Goal: Task Accomplishment & Management: Manage account settings

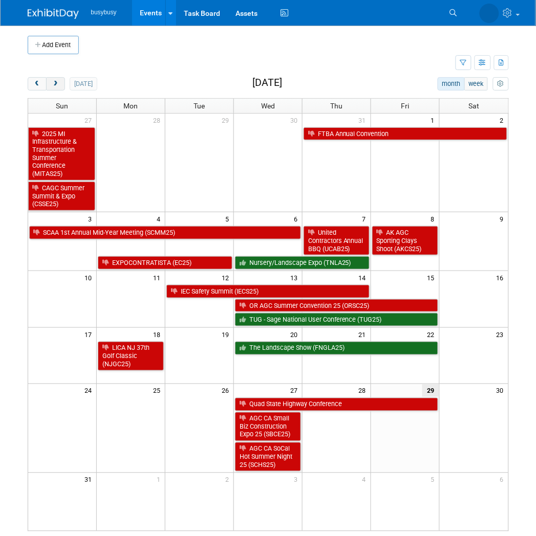
click at [63, 83] on button "next" at bounding box center [55, 83] width 19 height 13
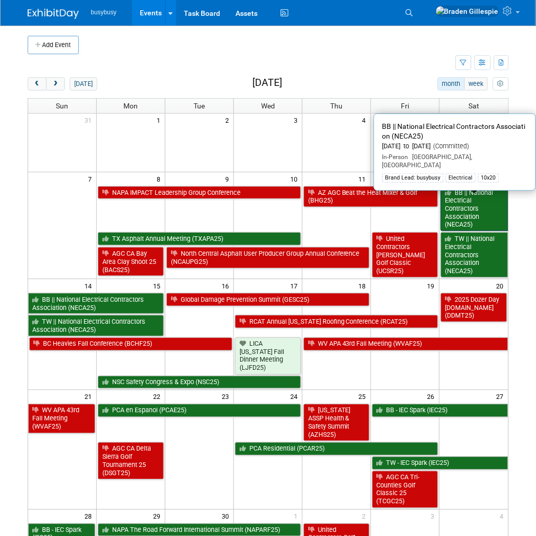
click at [458, 210] on link "BB || National Electrical Contractors Association (NECA25)" at bounding box center [475, 209] width 68 height 46
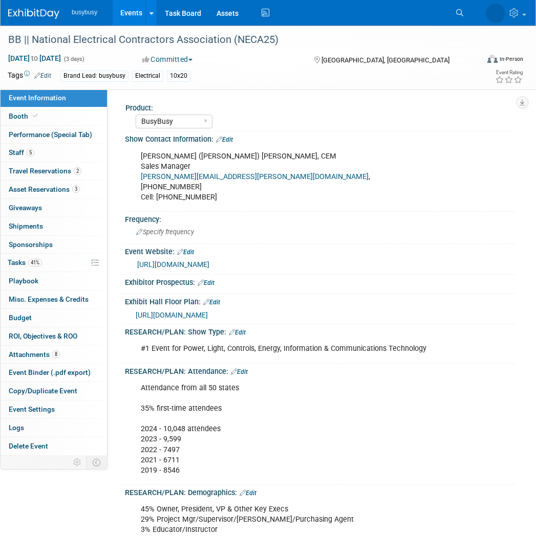
select select "BusyBusy"
click at [77, 171] on span "2" at bounding box center [78, 171] width 8 height 8
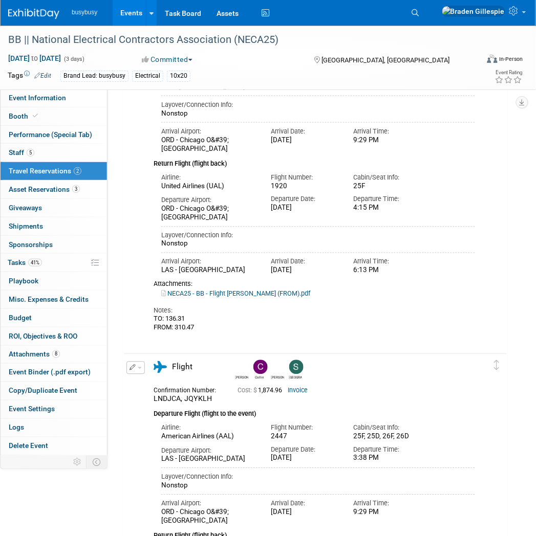
scroll to position [156, 0]
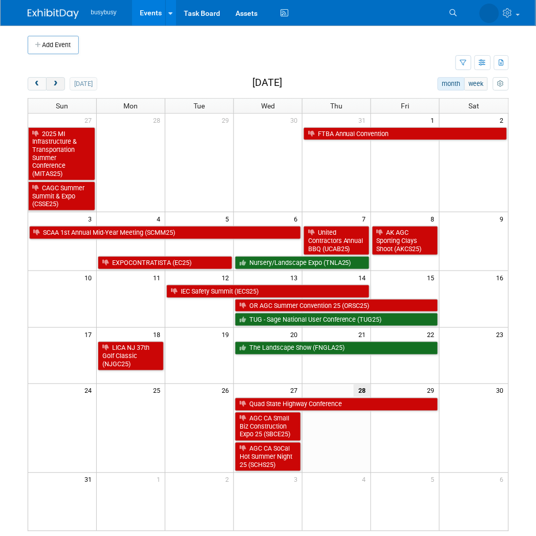
click at [61, 80] on button "next" at bounding box center [55, 83] width 19 height 13
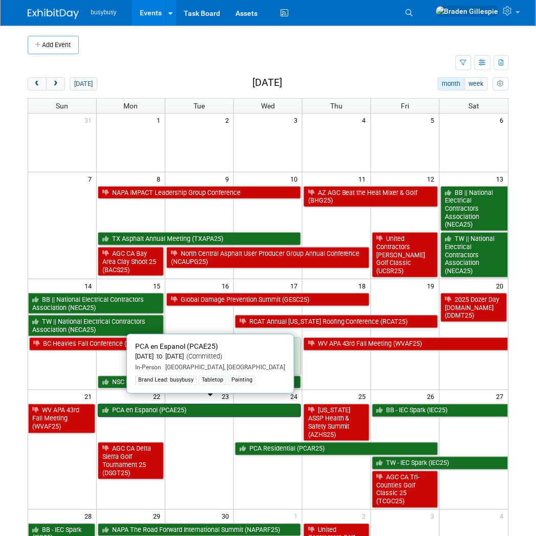
click at [186, 405] on link "PCA en Espanol (PCAE25)" at bounding box center [199, 410] width 203 height 13
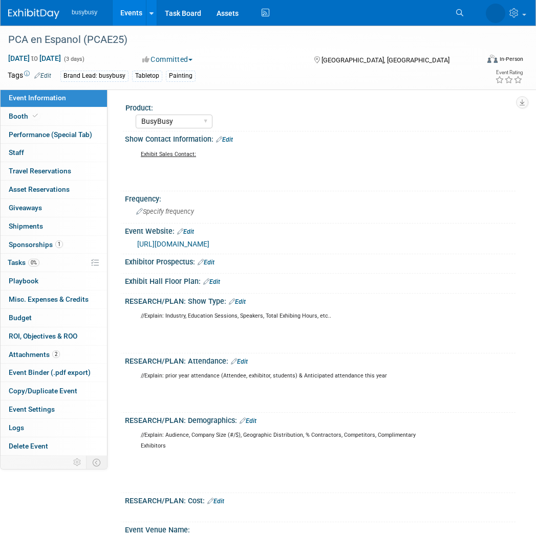
select select "BusyBusy"
click at [49, 246] on span "Sponsorships 1" at bounding box center [36, 245] width 54 height 8
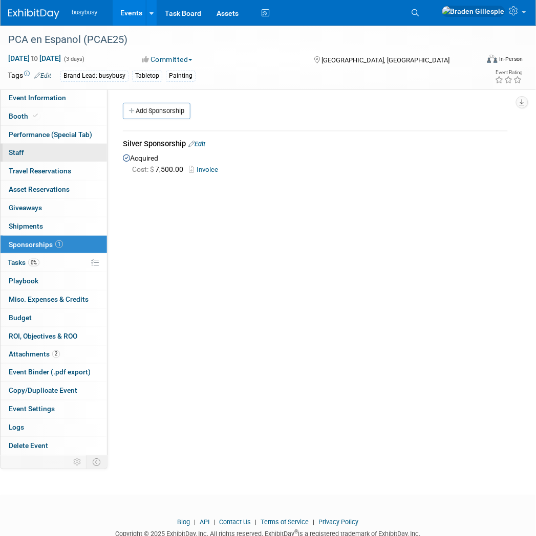
click at [48, 158] on link "0 Staff 0" at bounding box center [54, 153] width 106 height 18
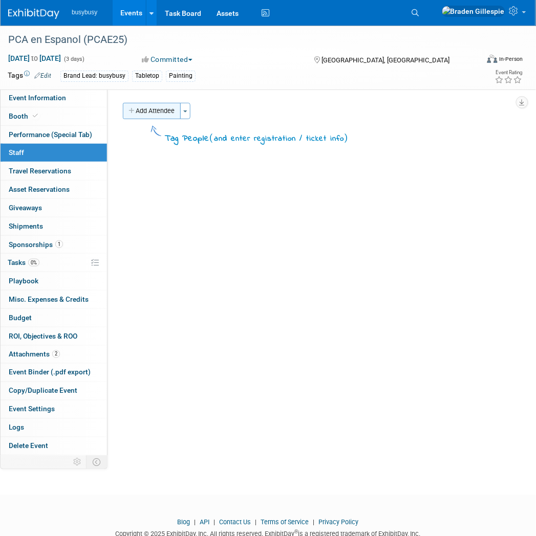
click at [155, 110] on button "Add Attendee" at bounding box center [152, 111] width 58 height 16
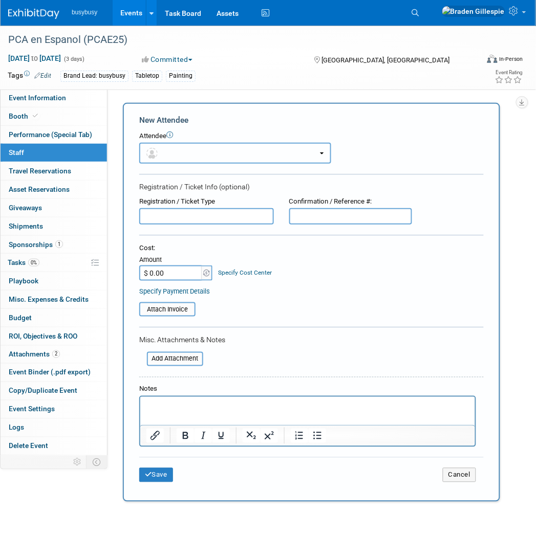
click at [172, 152] on button "button" at bounding box center [235, 153] width 192 height 21
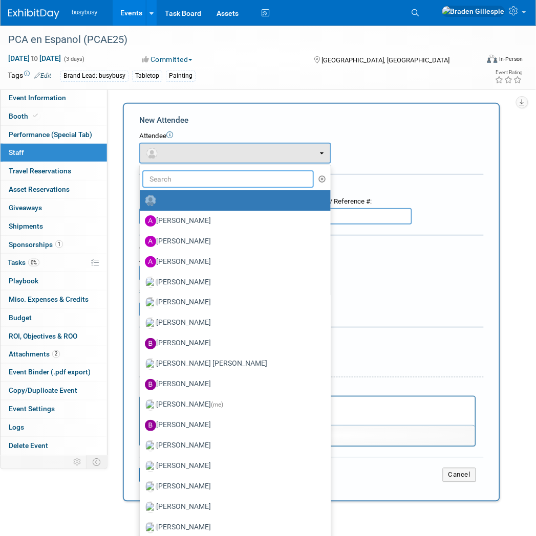
click at [170, 180] on input "text" at bounding box center [227, 178] width 171 height 17
type input "[PERSON_NAME]"
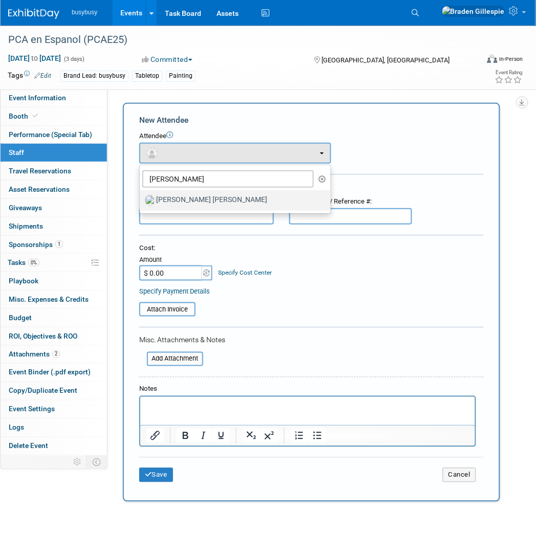
click at [168, 207] on label "[PERSON_NAME] [PERSON_NAME]" at bounding box center [233, 200] width 176 height 16
click at [141, 203] on input "[PERSON_NAME] [PERSON_NAME]" at bounding box center [138, 199] width 7 height 7
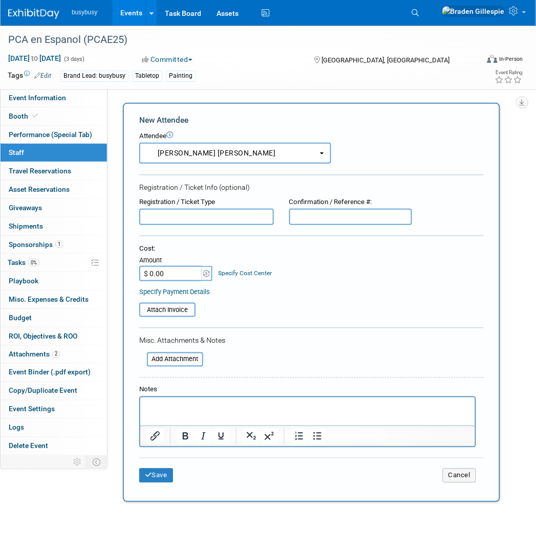
select select "0aa3a533-b83a-4b91-86c0-f0ddef57f39a"
select select "100"
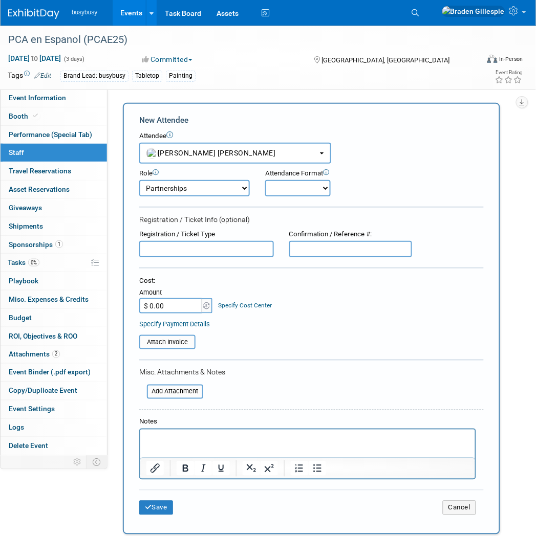
click at [320, 244] on input "text" at bounding box center [350, 249] width 123 height 16
type input "8/29 Registered"
click at [145, 505] on icon "submit" at bounding box center [148, 508] width 7 height 7
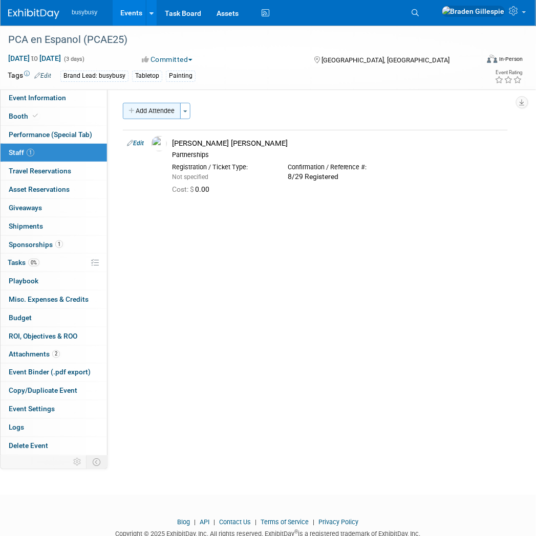
click at [160, 113] on button "Add Attendee" at bounding box center [152, 111] width 58 height 16
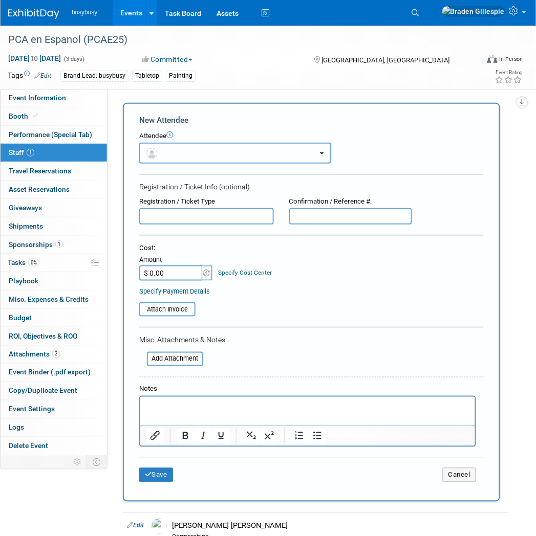
click at [195, 148] on button "button" at bounding box center [235, 153] width 192 height 21
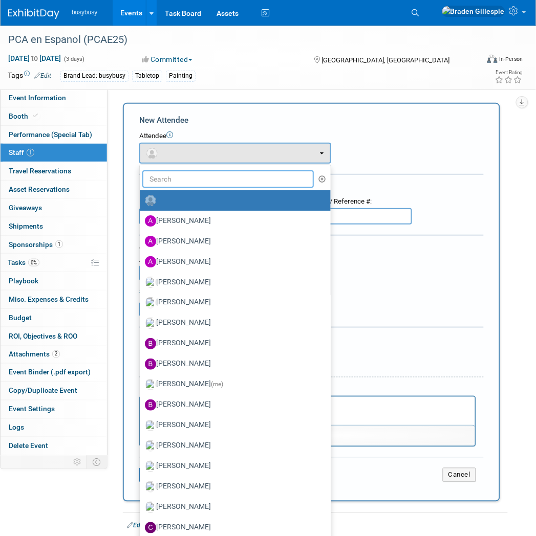
click at [176, 175] on input "text" at bounding box center [227, 178] width 171 height 17
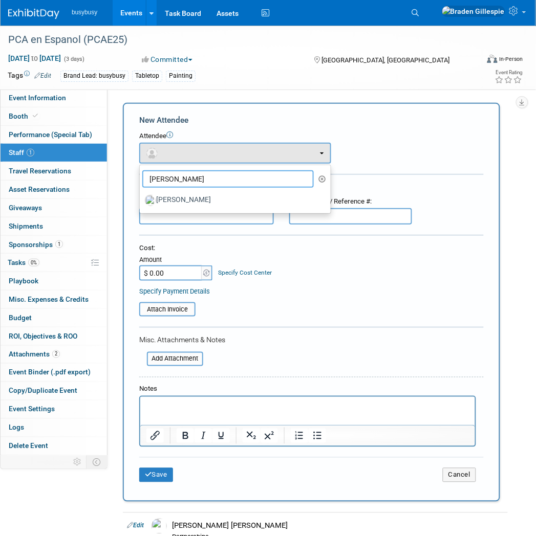
type input "[PERSON_NAME]"
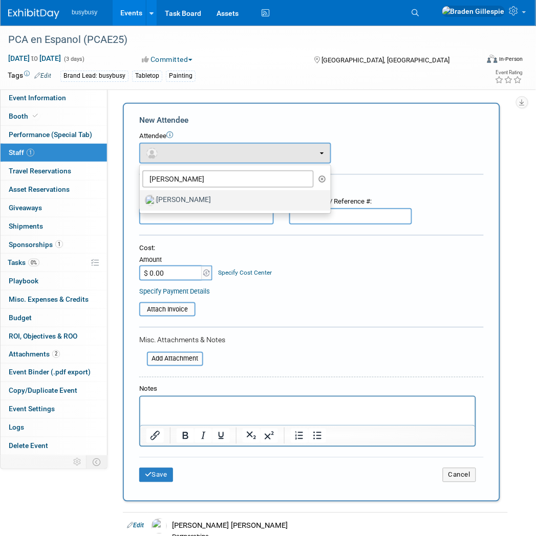
click at [199, 198] on label "[PERSON_NAME]" at bounding box center [233, 200] width 176 height 16
click at [141, 198] on input "[PERSON_NAME]" at bounding box center [138, 199] width 7 height 7
select select "19276dd9-1383-47e3-b5ab-b5fdfbf0d96f"
select select "4"
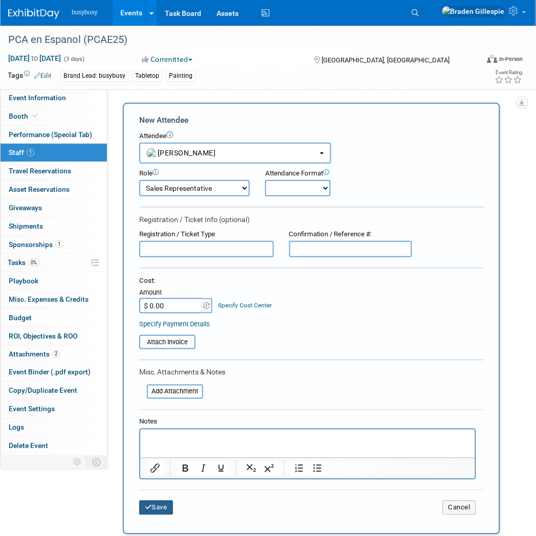
click at [160, 501] on button "Save" at bounding box center [156, 508] width 34 height 14
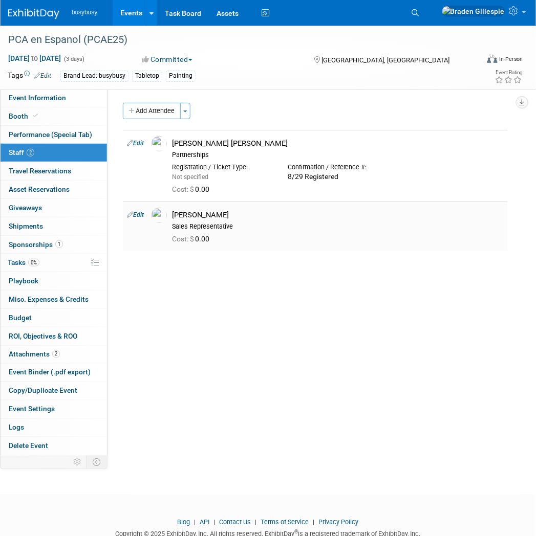
click at [158, 215] on img at bounding box center [159, 215] width 15 height 15
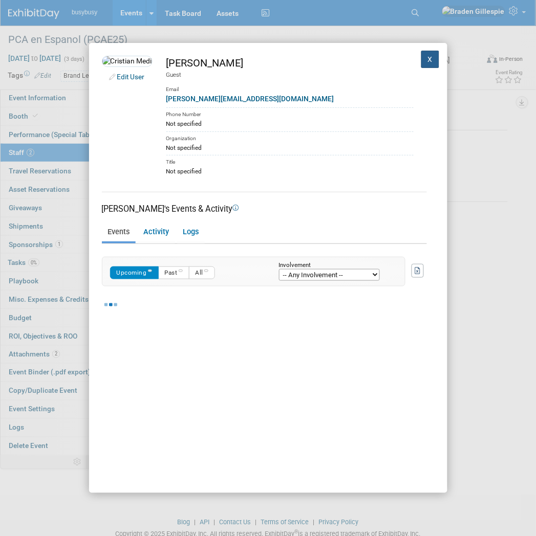
click at [421, 66] on button "X" at bounding box center [430, 59] width 18 height 17
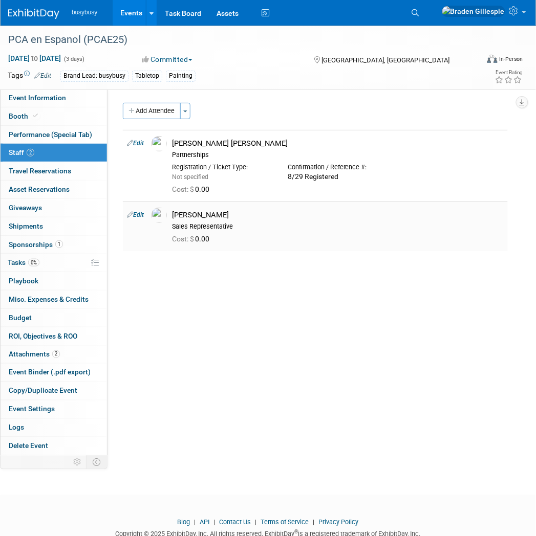
click at [137, 217] on link "Edit" at bounding box center [135, 214] width 17 height 7
select select "19276dd9-1383-47e3-b5ab-b5fdfbf0d96f"
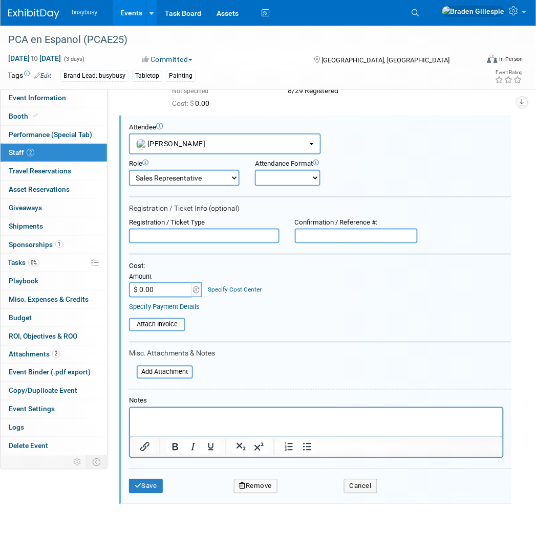
click at [341, 223] on div "Confirmation / Reference #:" at bounding box center [356, 223] width 123 height 9
click at [339, 230] on input "text" at bounding box center [356, 236] width 123 height 15
type input "8/29 Registered"
click at [134, 480] on button "Save" at bounding box center [146, 487] width 34 height 14
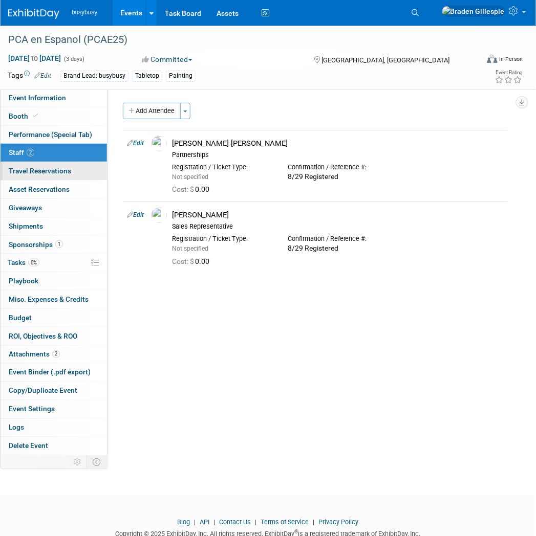
click at [70, 170] on span "Travel Reservations 0" at bounding box center [40, 171] width 62 height 8
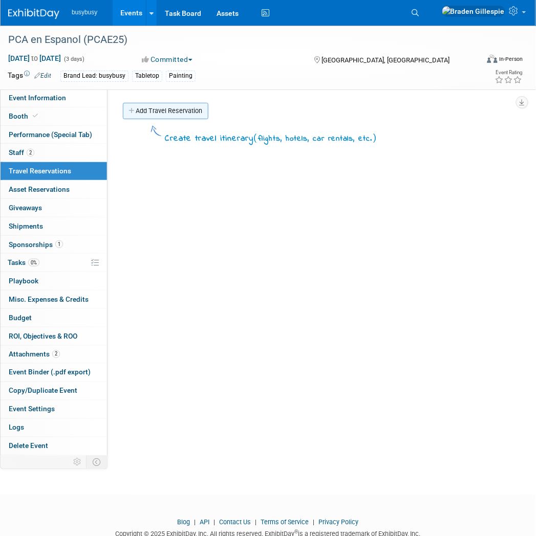
click at [143, 109] on link "Add Travel Reservation" at bounding box center [165, 111] width 85 height 16
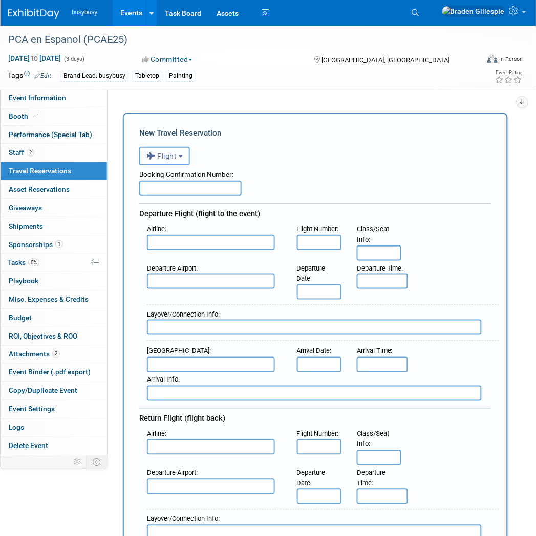
click at [166, 157] on span "Flight" at bounding box center [161, 156] width 31 height 8
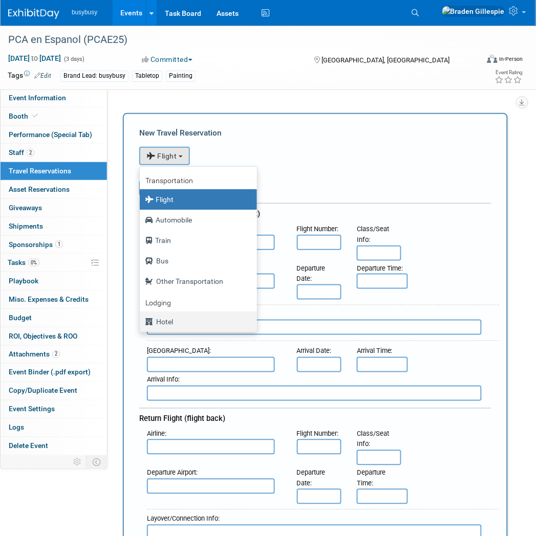
click at [166, 316] on label "Hotel" at bounding box center [196, 322] width 102 height 16
click at [141, 317] on input "Hotel" at bounding box center [138, 320] width 7 height 7
select select "6"
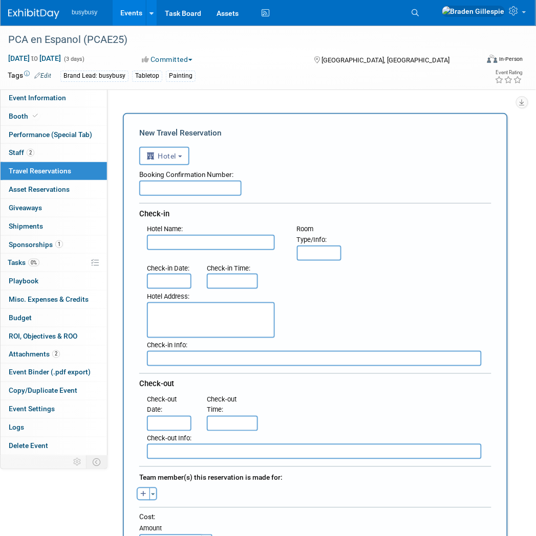
click at [171, 274] on input "text" at bounding box center [169, 281] width 45 height 15
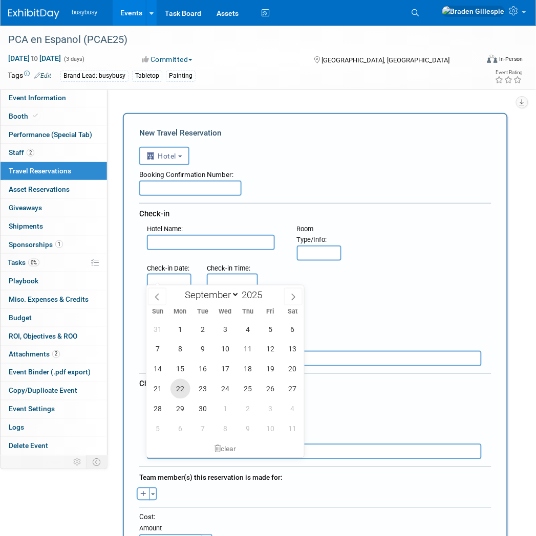
click at [184, 387] on span "22" at bounding box center [180, 389] width 20 height 20
type input "[DATE]"
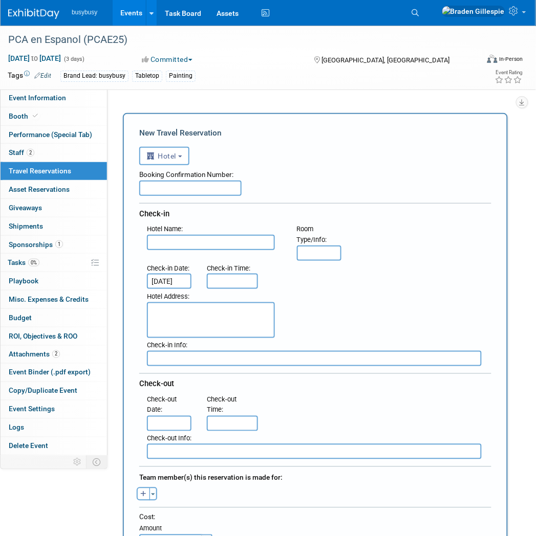
scroll to position [0, 4]
click at [170, 418] on input "text" at bounding box center [169, 423] width 45 height 15
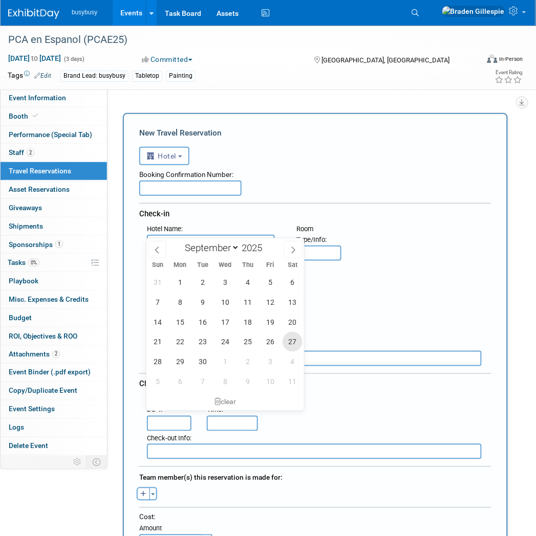
click at [288, 341] on span "27" at bounding box center [293, 342] width 20 height 20
type input "[DATE]"
click at [369, 203] on div "Check-in" at bounding box center [315, 212] width 352 height 18
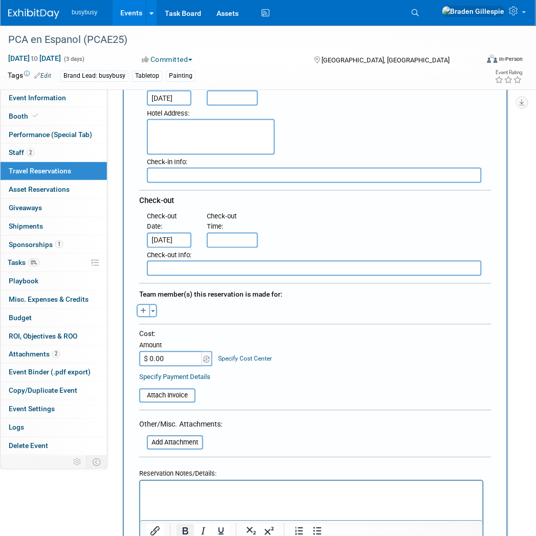
scroll to position [398, 0]
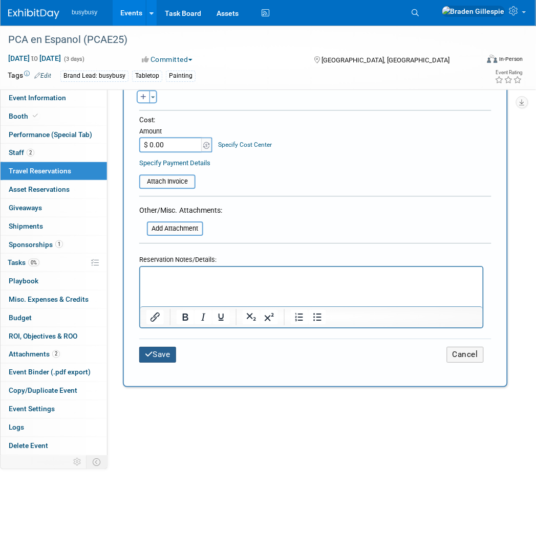
click at [154, 347] on button "Save" at bounding box center [157, 355] width 37 height 16
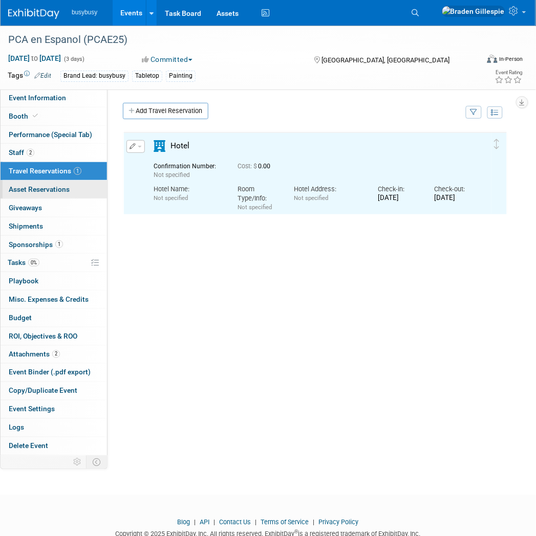
scroll to position [0, 0]
click at [169, 105] on link "Add Travel Reservation" at bounding box center [165, 111] width 85 height 16
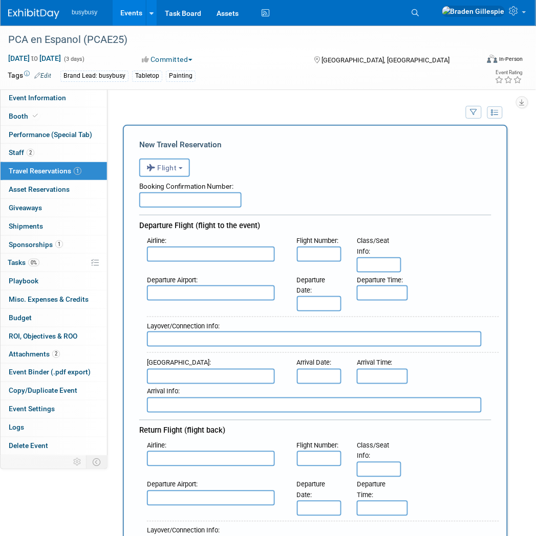
click at [192, 254] on input "text" at bounding box center [211, 254] width 128 height 15
click at [205, 287] on span "Delta Air Lines (DAL)" at bounding box center [213, 288] width 133 height 16
type input "Delta Air Lines (DAL)"
click at [316, 259] on div "Flight Number :" at bounding box center [319, 248] width 45 height 27
click at [316, 257] on input "text" at bounding box center [319, 254] width 45 height 15
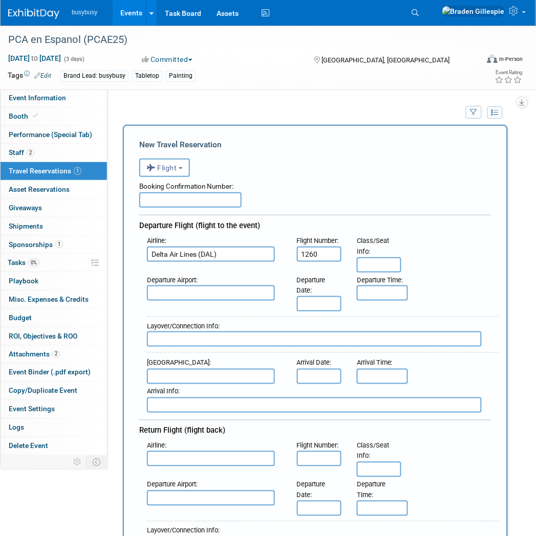
type input "1260"
type input "8:00 AM"
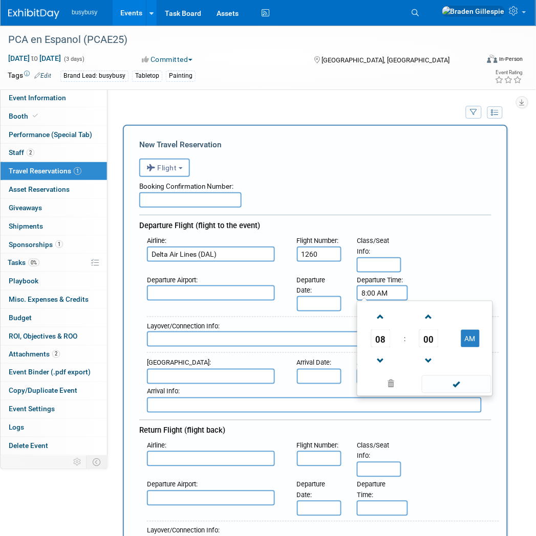
click at [395, 288] on input "8:00 AM" at bounding box center [382, 293] width 51 height 15
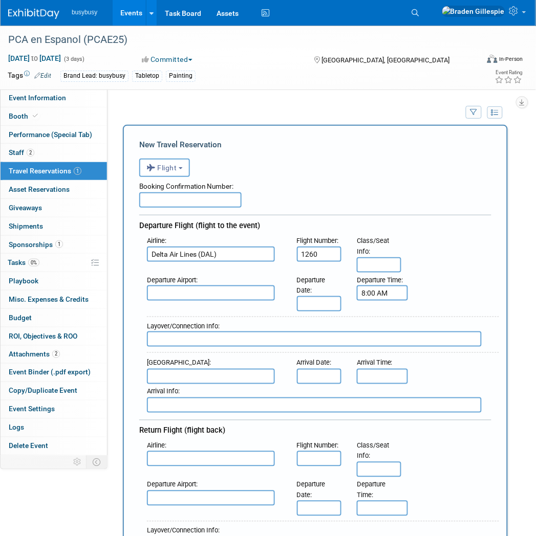
click at [187, 292] on input "text" at bounding box center [211, 293] width 128 height 15
click at [187, 303] on span "SLC - [GEOGRAPHIC_DATA]" at bounding box center [213, 309] width 133 height 16
type input "SLC - [GEOGRAPHIC_DATA]"
click at [184, 375] on input "text" at bounding box center [211, 376] width 128 height 15
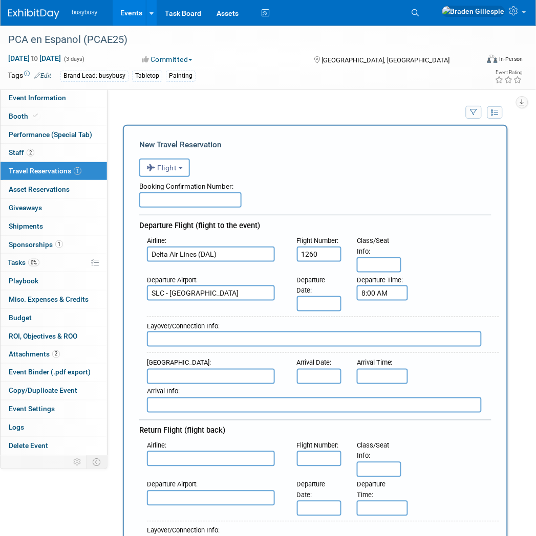
scroll to position [0, 0]
click at [198, 387] on span "SAT - [GEOGRAPHIC_DATA]" at bounding box center [213, 393] width 133 height 16
type input "SAT - [GEOGRAPHIC_DATA]"
click at [318, 298] on input "text" at bounding box center [319, 303] width 45 height 15
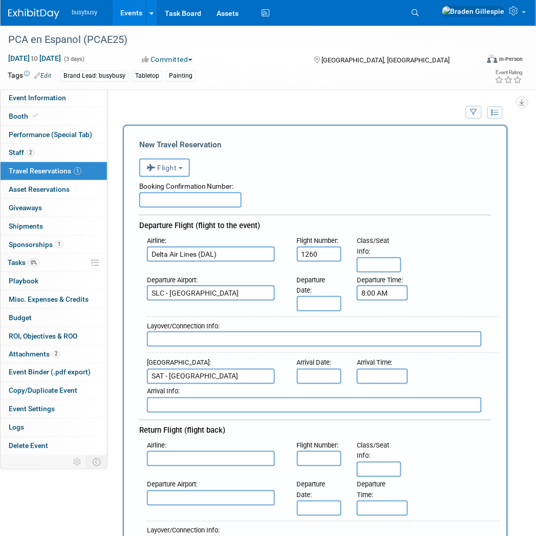
scroll to position [0, 0]
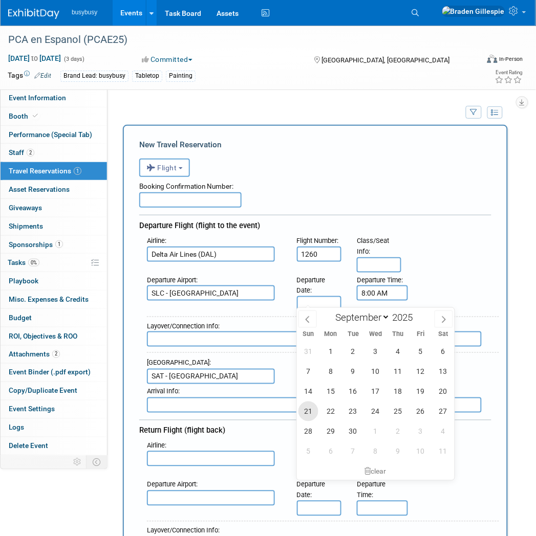
drag, startPoint x: 306, startPoint y: 412, endPoint x: 349, endPoint y: 392, distance: 47.2
click at [306, 412] on span "21" at bounding box center [308, 412] width 20 height 20
type input "[DATE]"
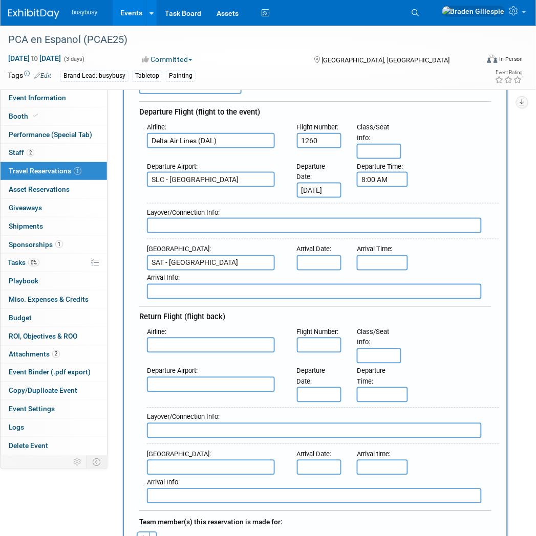
click at [0, 0] on div "31 1 2 3 4 5 6 7 8 9 10 11 12 13 14 15 16 17 18 19 20 21 22 23 24 25 26 27 28 2…" at bounding box center [0, 0] width 0 height 0
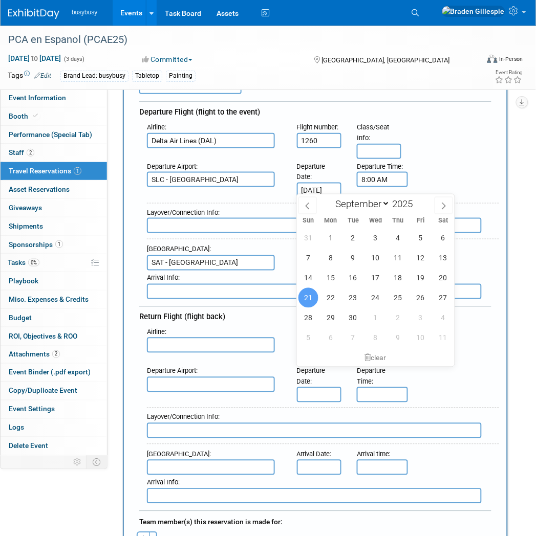
click at [309, 297] on span "21" at bounding box center [308, 298] width 20 height 20
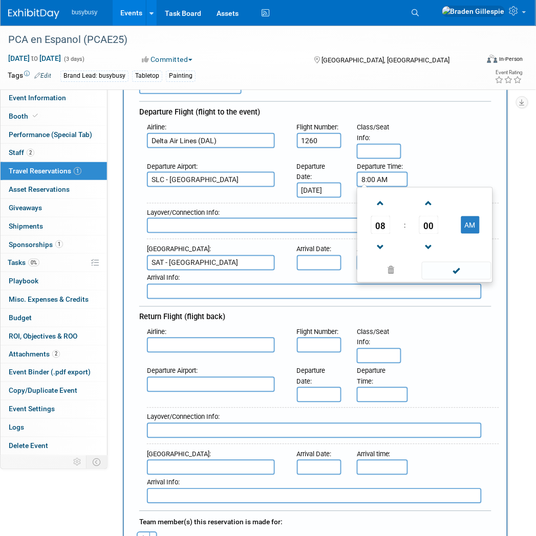
drag, startPoint x: 327, startPoint y: 177, endPoint x: 348, endPoint y: 170, distance: 22.4
click at [327, 175] on div "Departure Airport : SLC - [GEOGRAPHIC_DATA] Departure Date : [DATE] Departure T…" at bounding box center [319, 178] width 360 height 39
type input "9:55 AM"
click at [463, 316] on div "Return Flight (flight back)" at bounding box center [315, 316] width 352 height 18
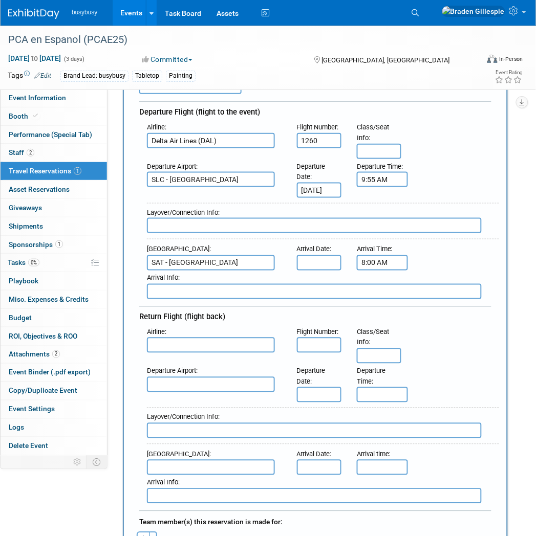
click at [381, 257] on input "8:00 AM" at bounding box center [382, 262] width 51 height 15
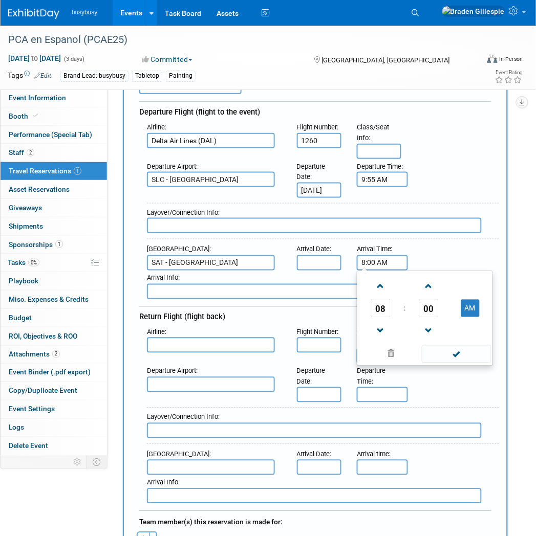
drag, startPoint x: 391, startPoint y: 257, endPoint x: 318, endPoint y: 257, distance: 72.7
click at [318, 257] on div "Arrival Airport : SAT - [GEOGRAPHIC_DATA] Arrival Date : Arrival Time : 8:00 AM…" at bounding box center [319, 256] width 360 height 29
type input "1:32 PM"
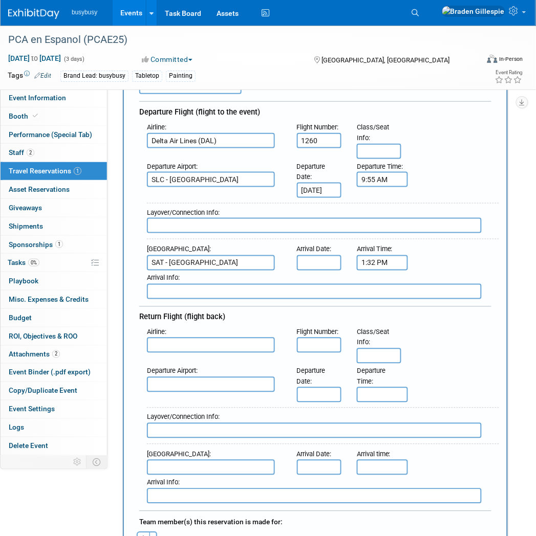
click at [316, 257] on input "text" at bounding box center [319, 262] width 45 height 15
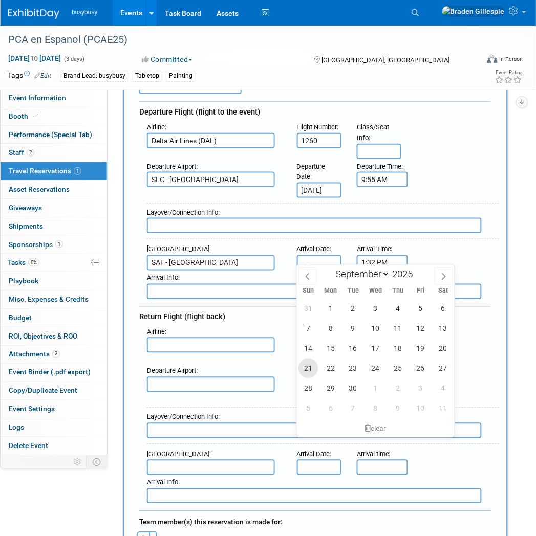
click at [304, 369] on span "21" at bounding box center [308, 369] width 20 height 20
type input "[DATE]"
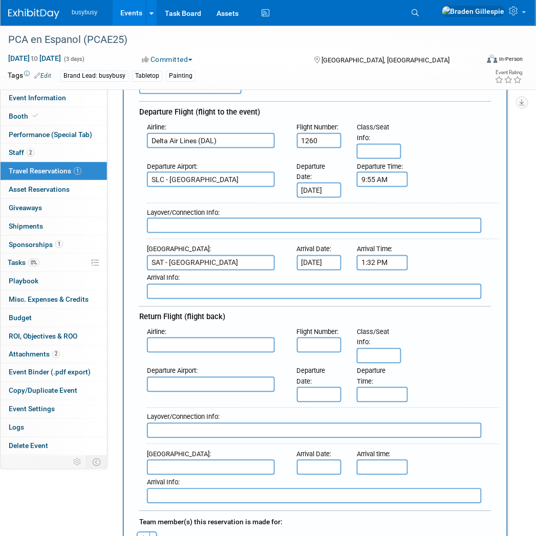
scroll to position [0, 4]
click at [437, 251] on div "Arrival Airport : SAT - [GEOGRAPHIC_DATA] Arrival Date : [DATE] Arrival Time : …" at bounding box center [319, 256] width 360 height 29
